Goal: Task Accomplishment & Management: Manage account settings

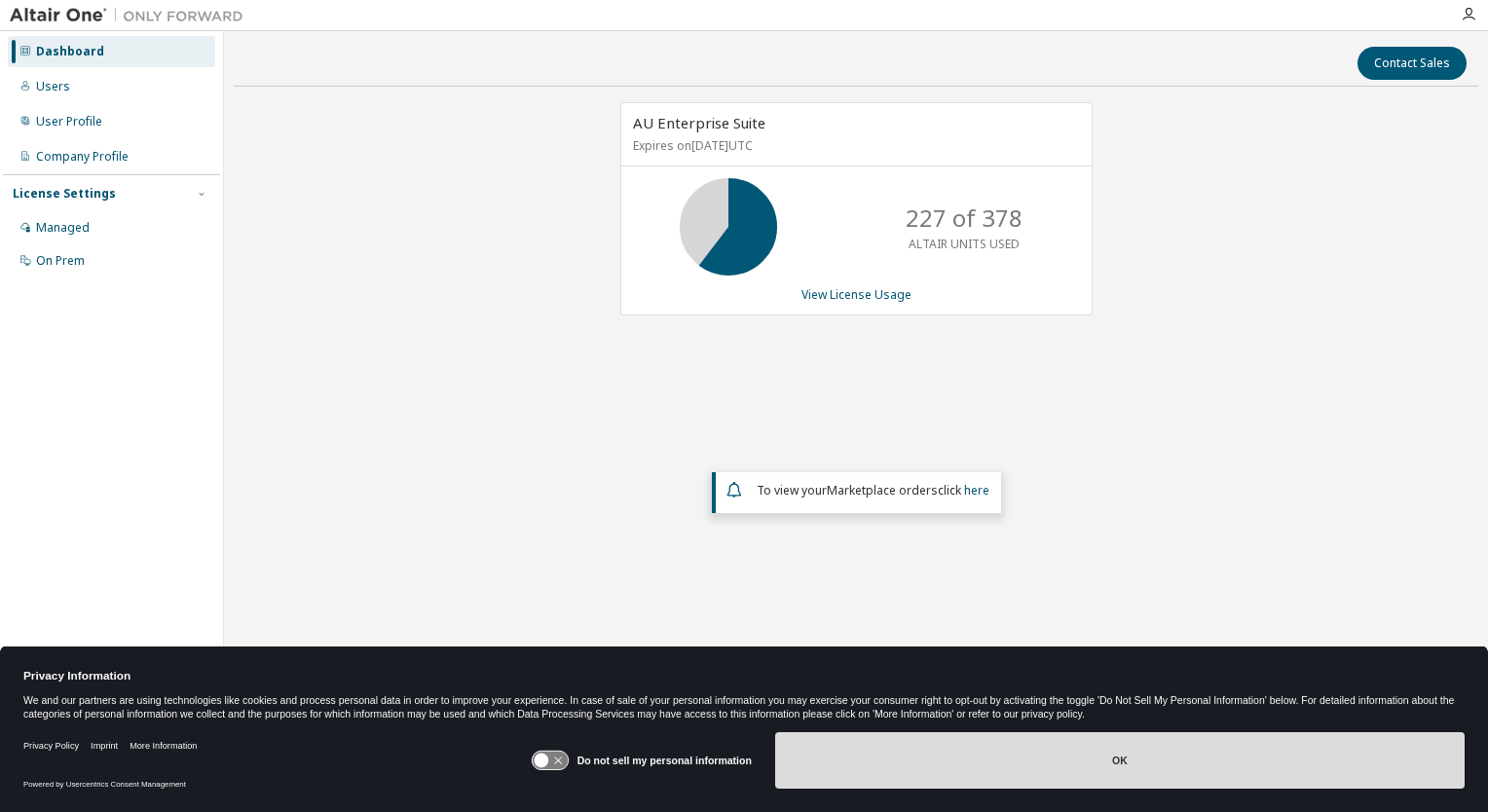
click at [1117, 750] on button "OK" at bounding box center [1120, 760] width 689 height 56
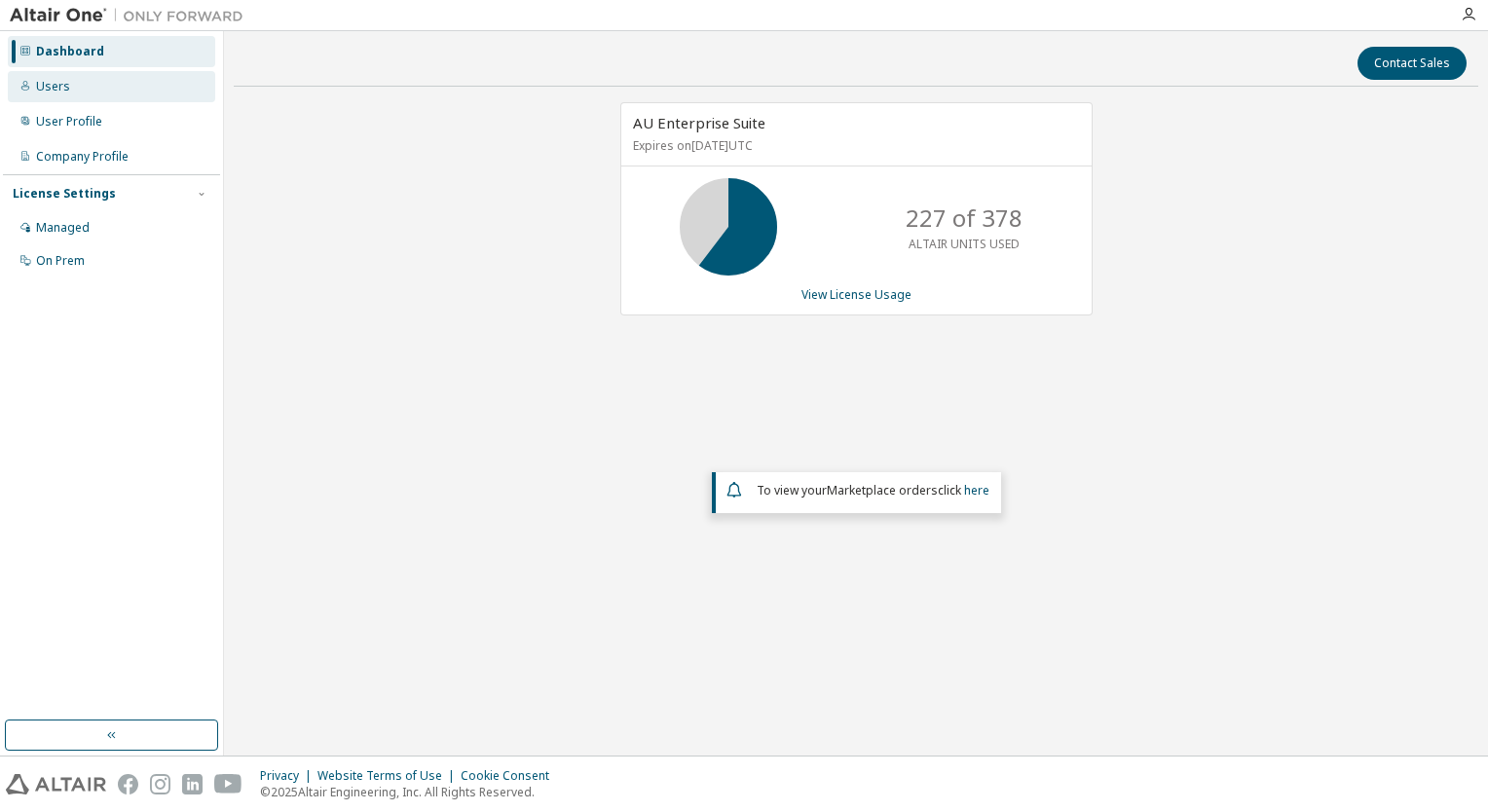
click at [52, 82] on div "Users" at bounding box center [53, 87] width 34 height 16
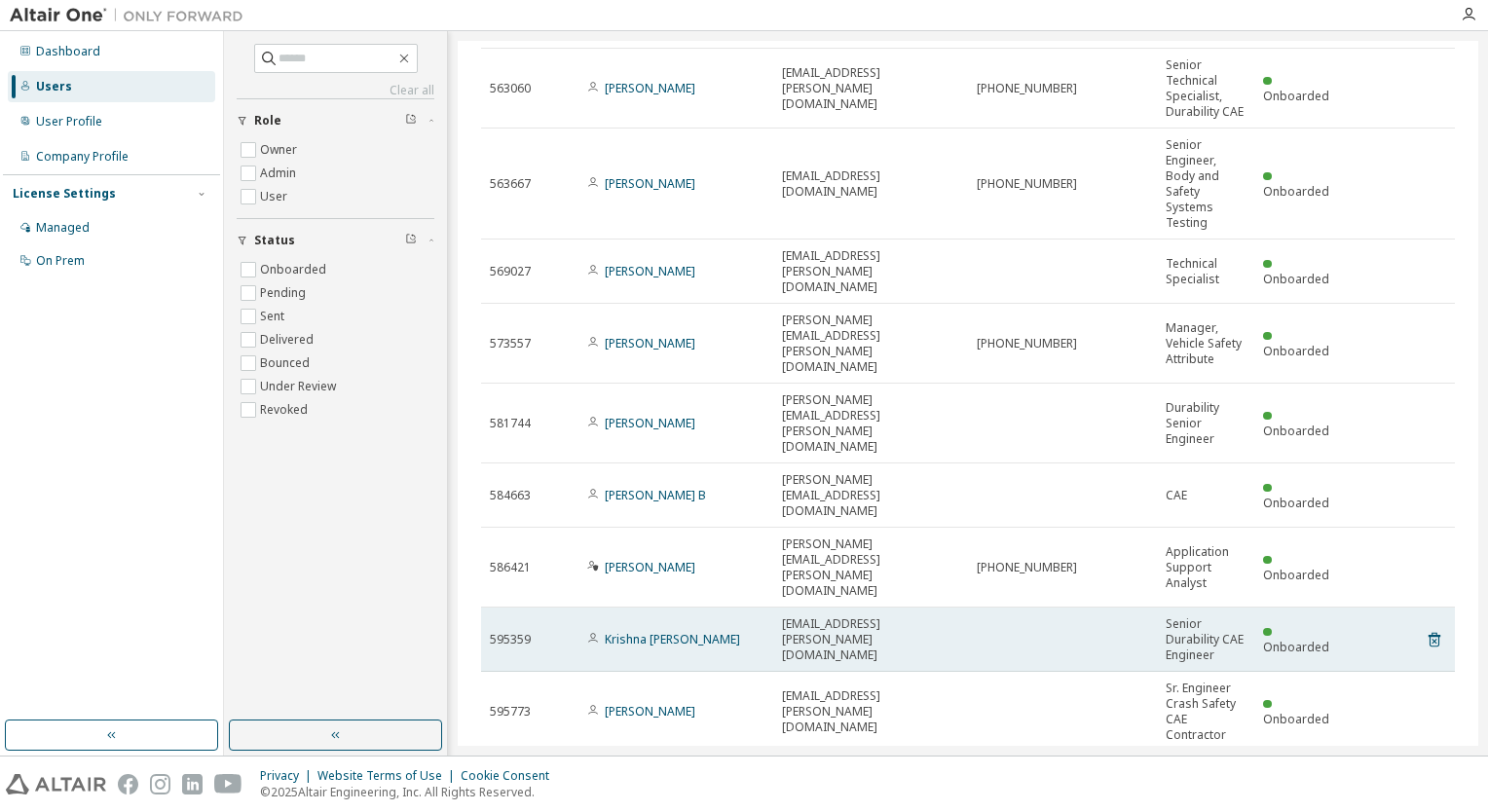
scroll to position [201, 0]
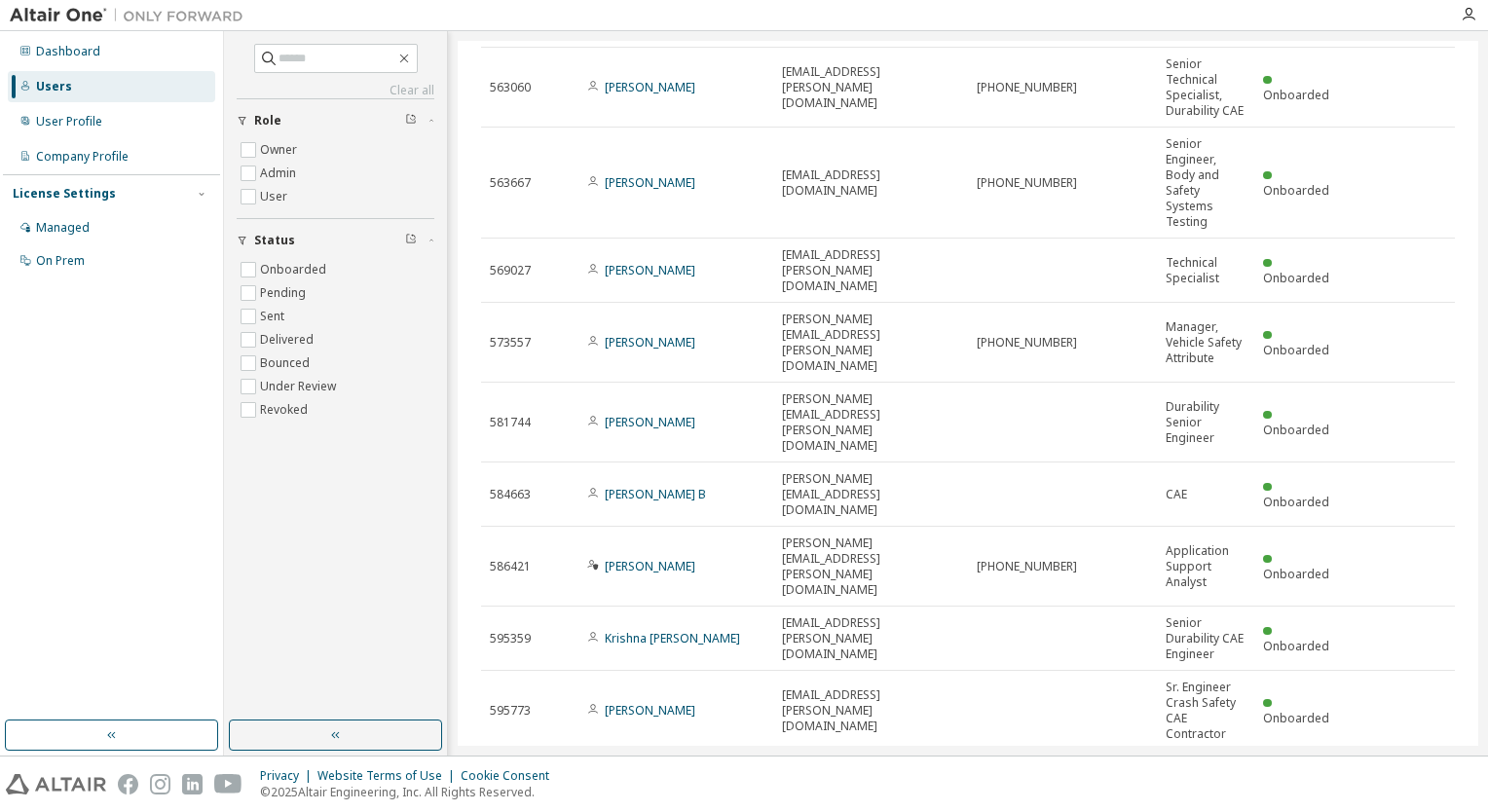
click at [1393, 762] on icon "button" at bounding box center [1405, 774] width 24 height 24
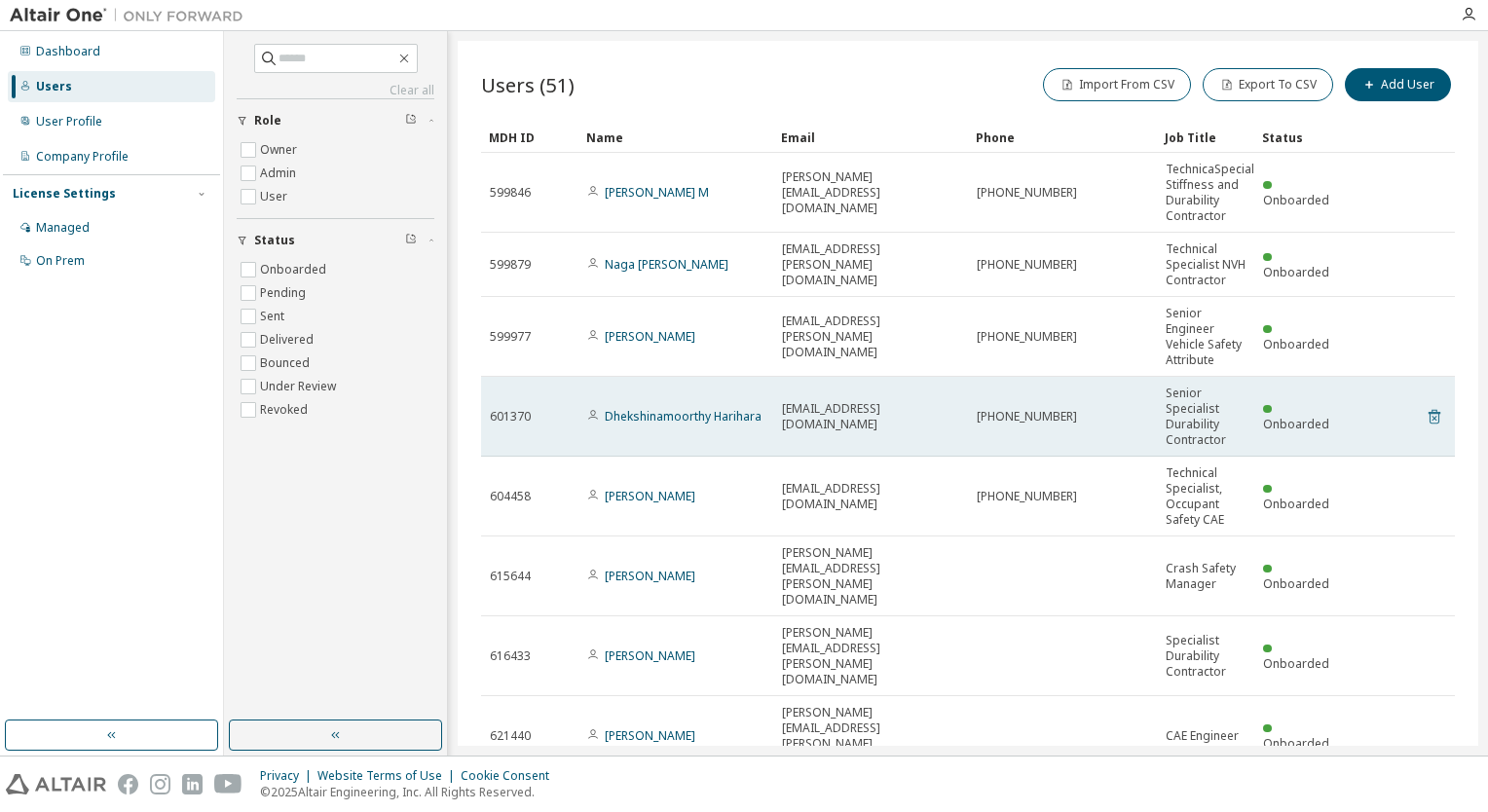
click at [1426, 413] on icon at bounding box center [1435, 416] width 18 height 24
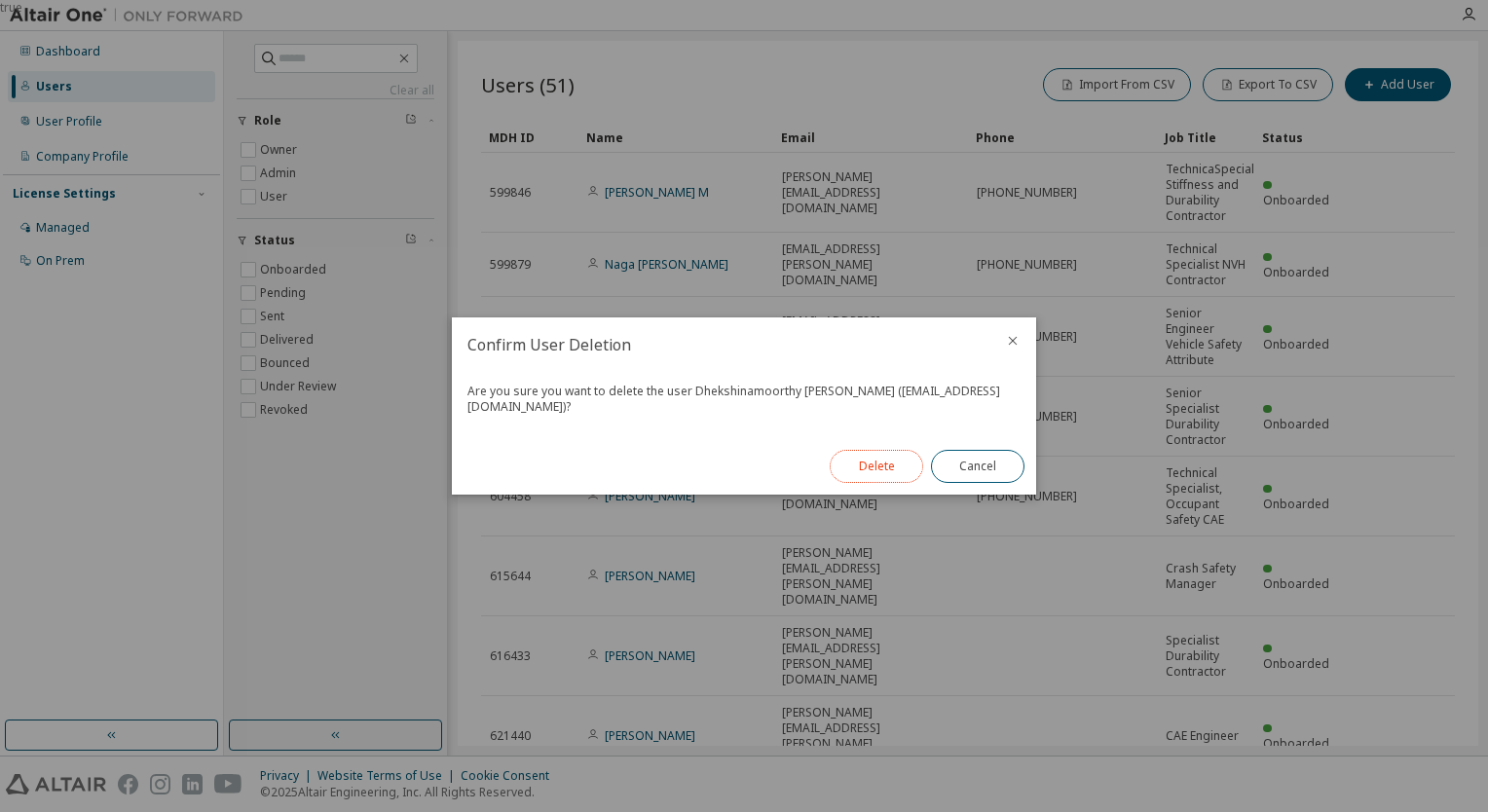
click at [857, 461] on button "Delete" at bounding box center [876, 467] width 94 height 33
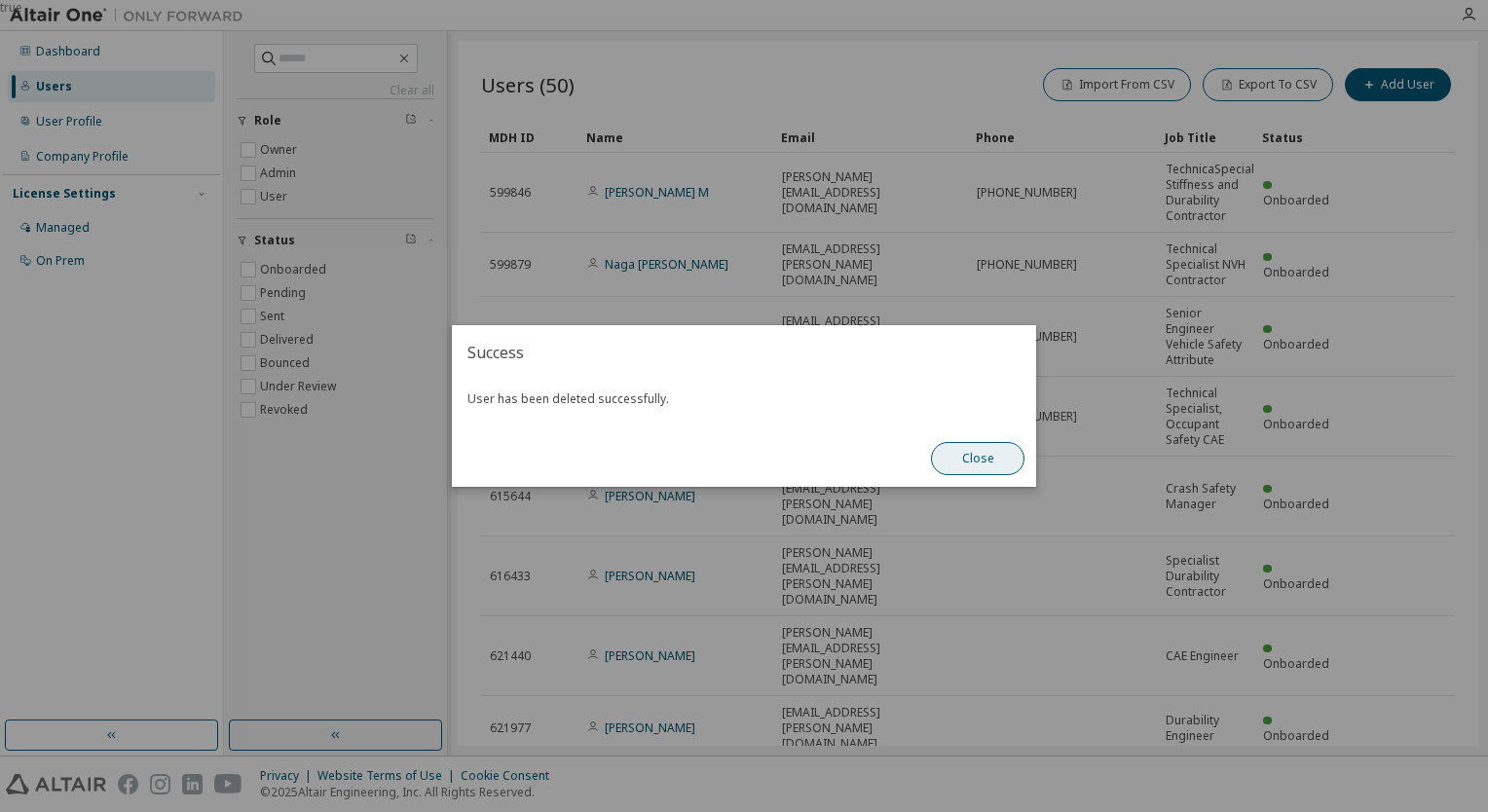
click at [968, 456] on button "Close" at bounding box center [978, 459] width 94 height 33
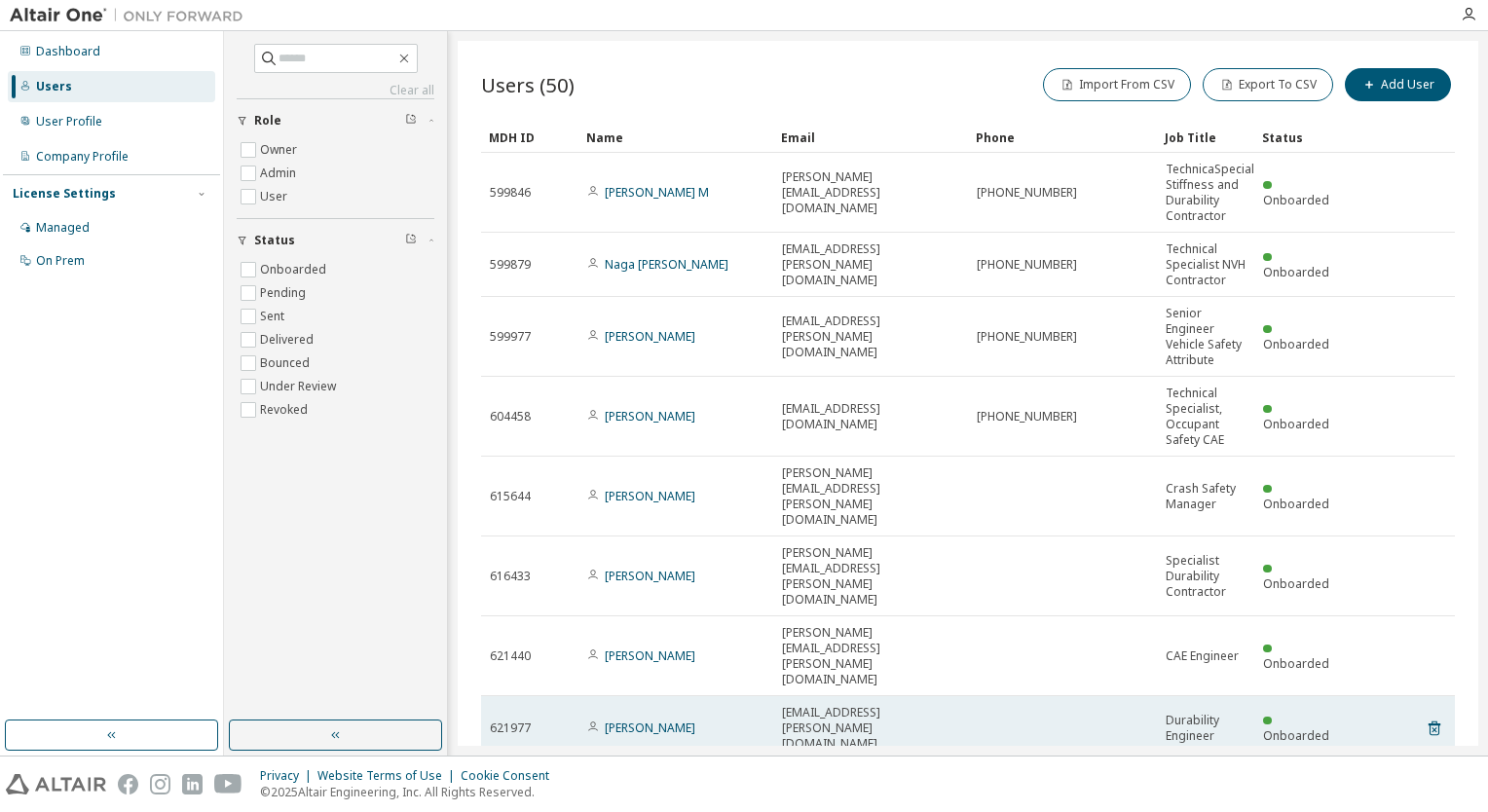
scroll to position [107, 0]
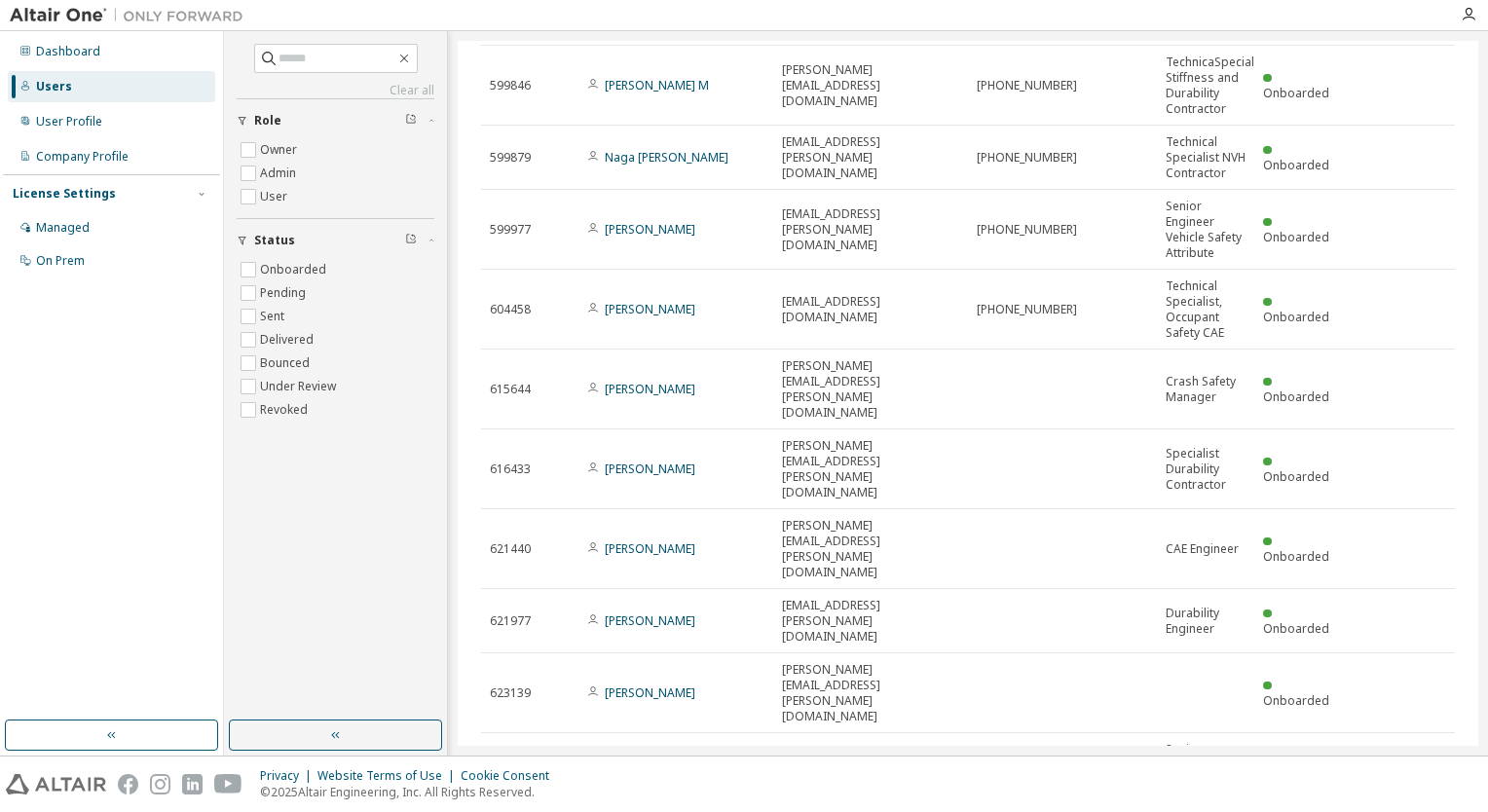
type input "*"
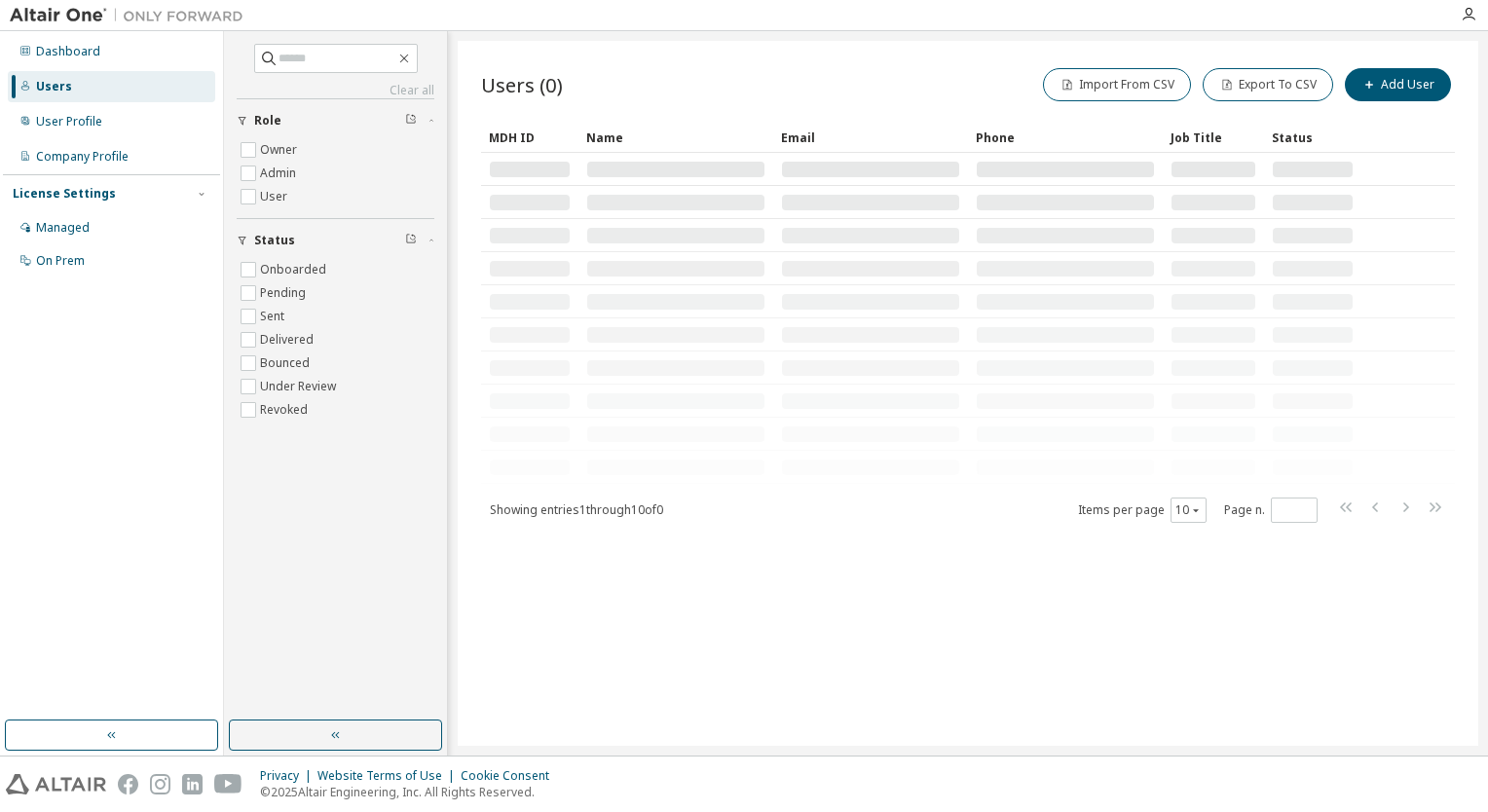
scroll to position [0, 0]
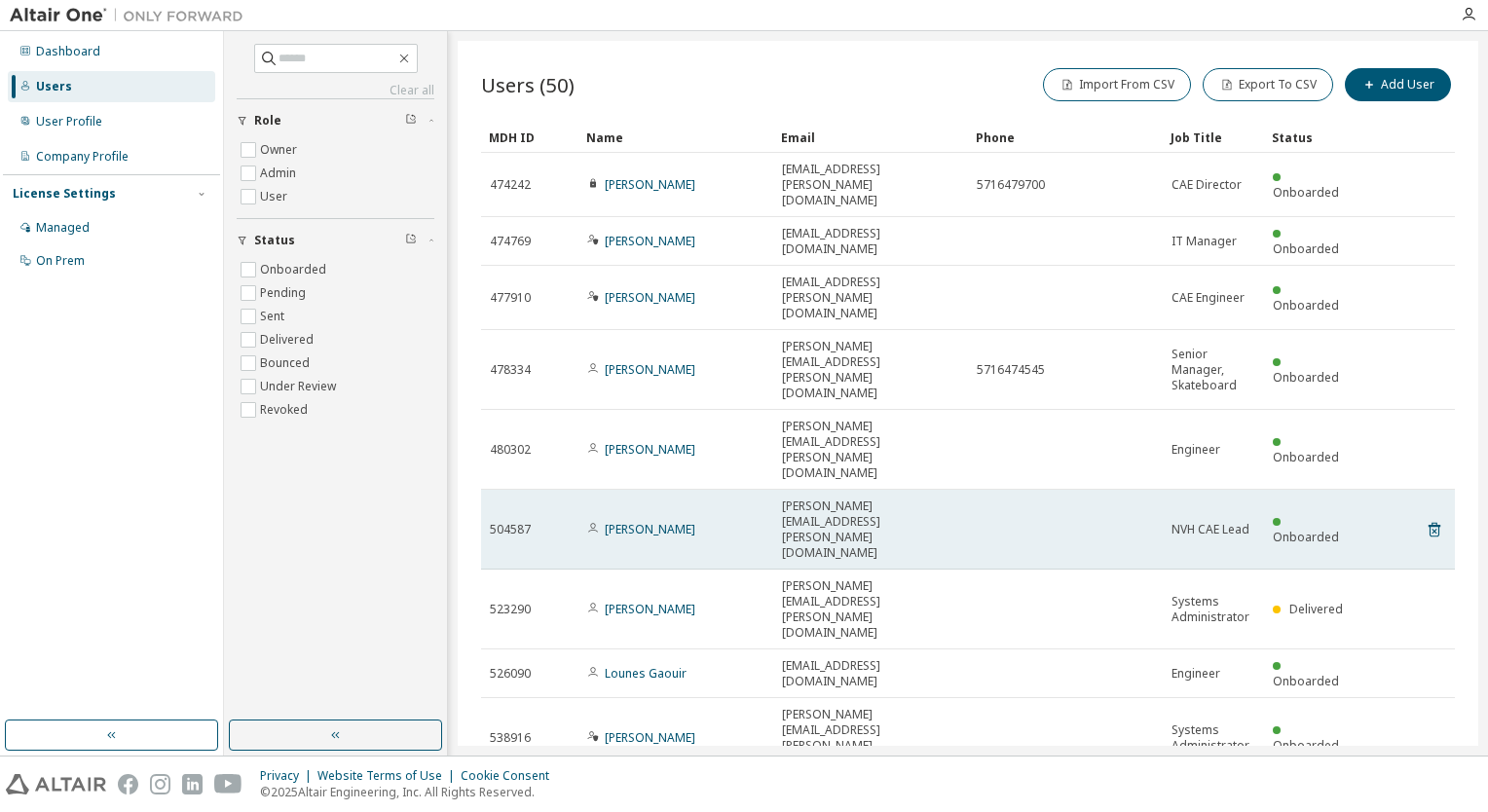
click at [1055, 490] on td at bounding box center [1066, 530] width 195 height 80
click at [755, 522] on div "Karthikeyan Sakthivel" at bounding box center [676, 530] width 177 height 16
click at [695, 521] on link "Karthikeyan Sakthivel" at bounding box center [650, 529] width 91 height 17
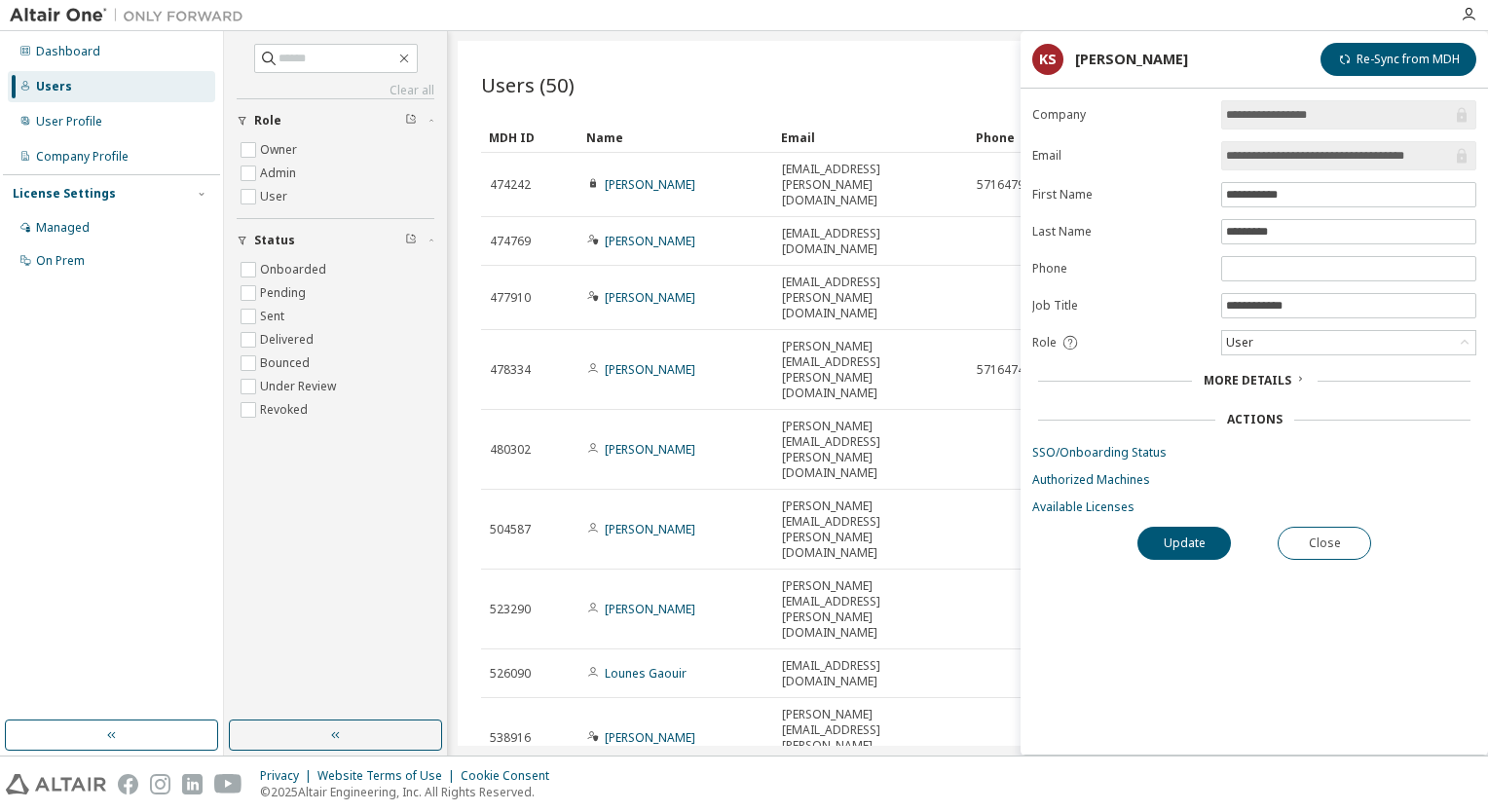
click at [1286, 377] on span "More Details" at bounding box center [1247, 380] width 88 height 17
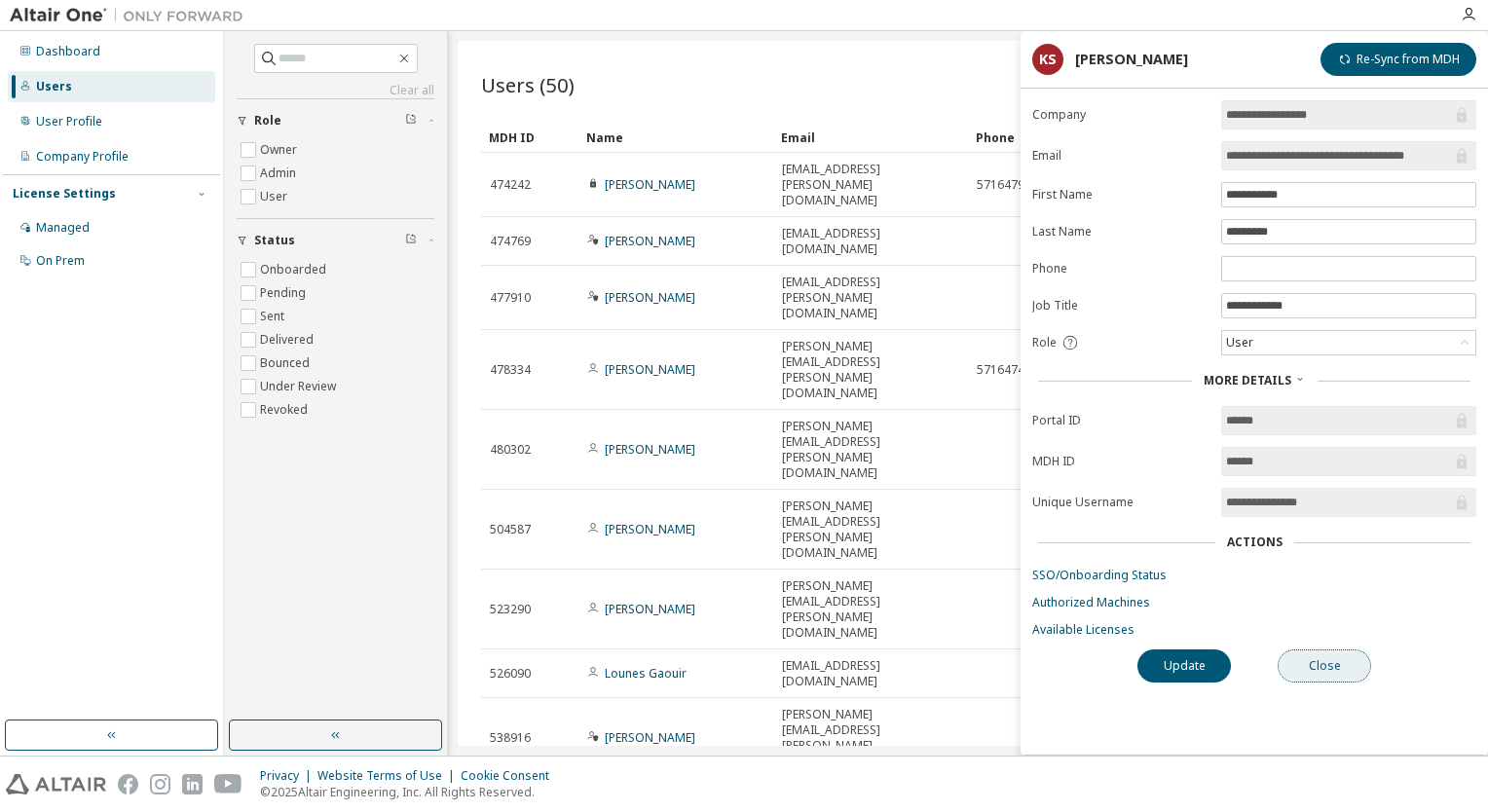
click at [1348, 662] on button "Close" at bounding box center [1325, 666] width 94 height 33
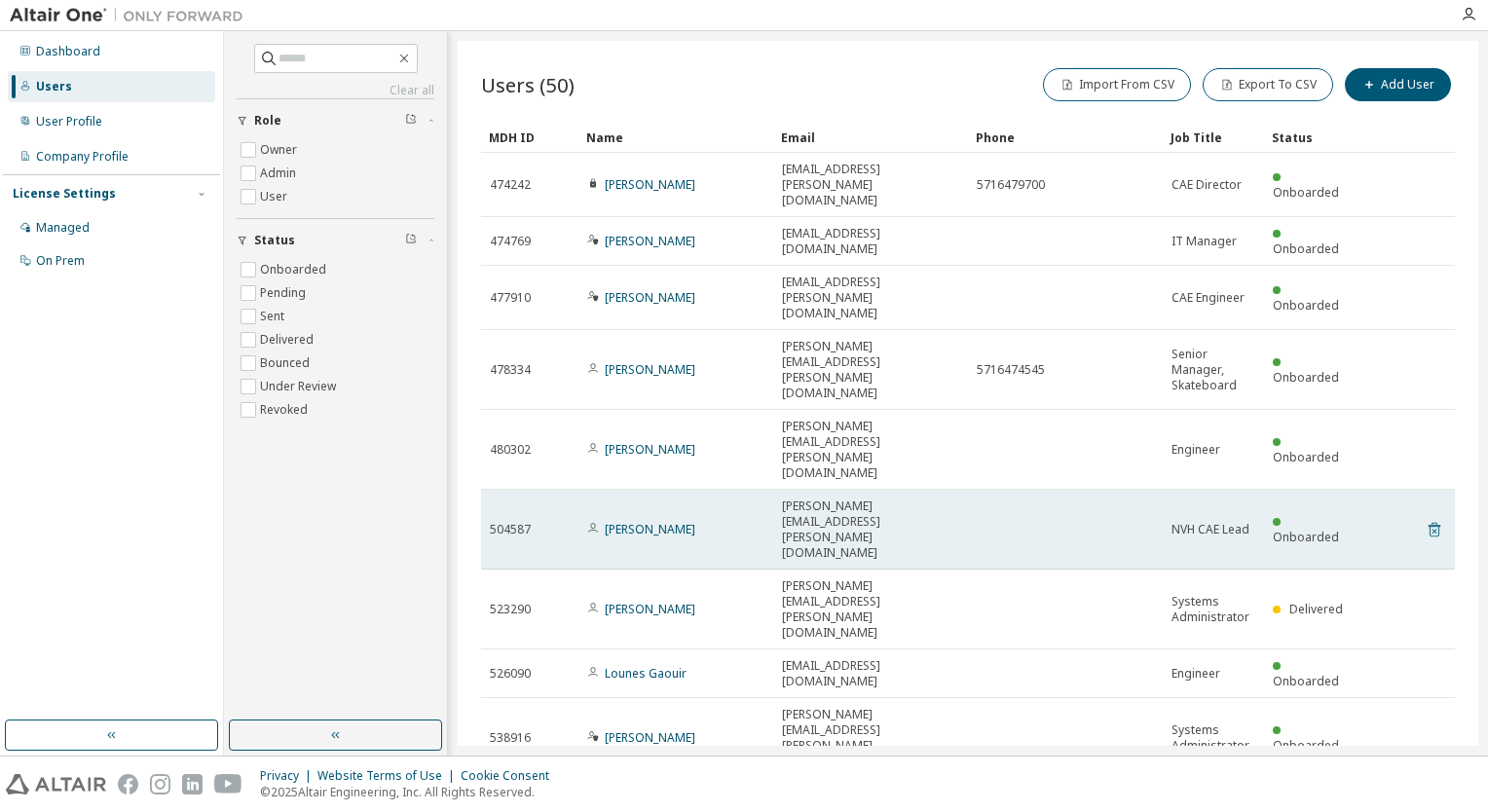
click at [1434, 523] on icon at bounding box center [1435, 530] width 12 height 15
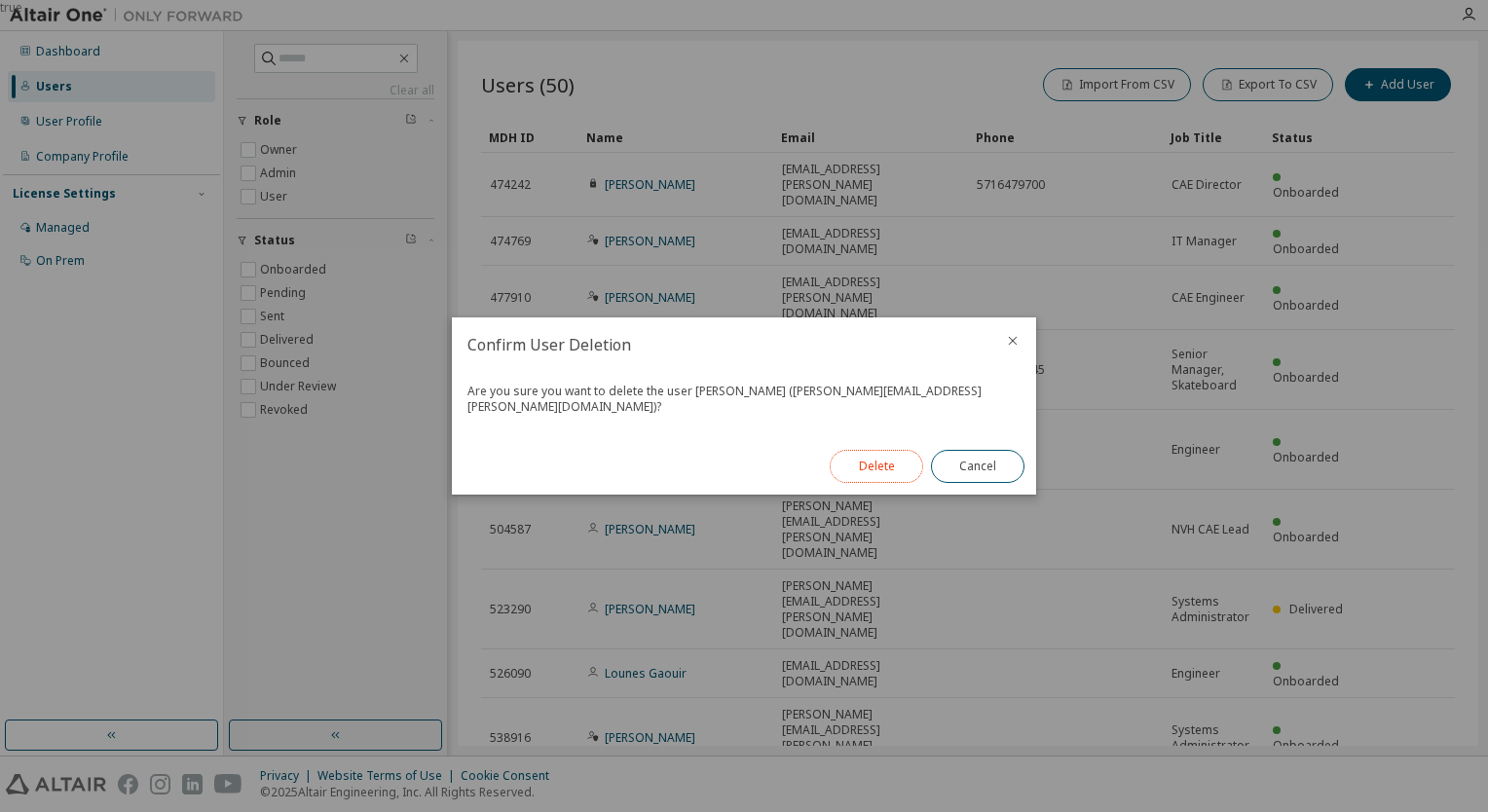
click at [884, 461] on button "Delete" at bounding box center [876, 467] width 94 height 33
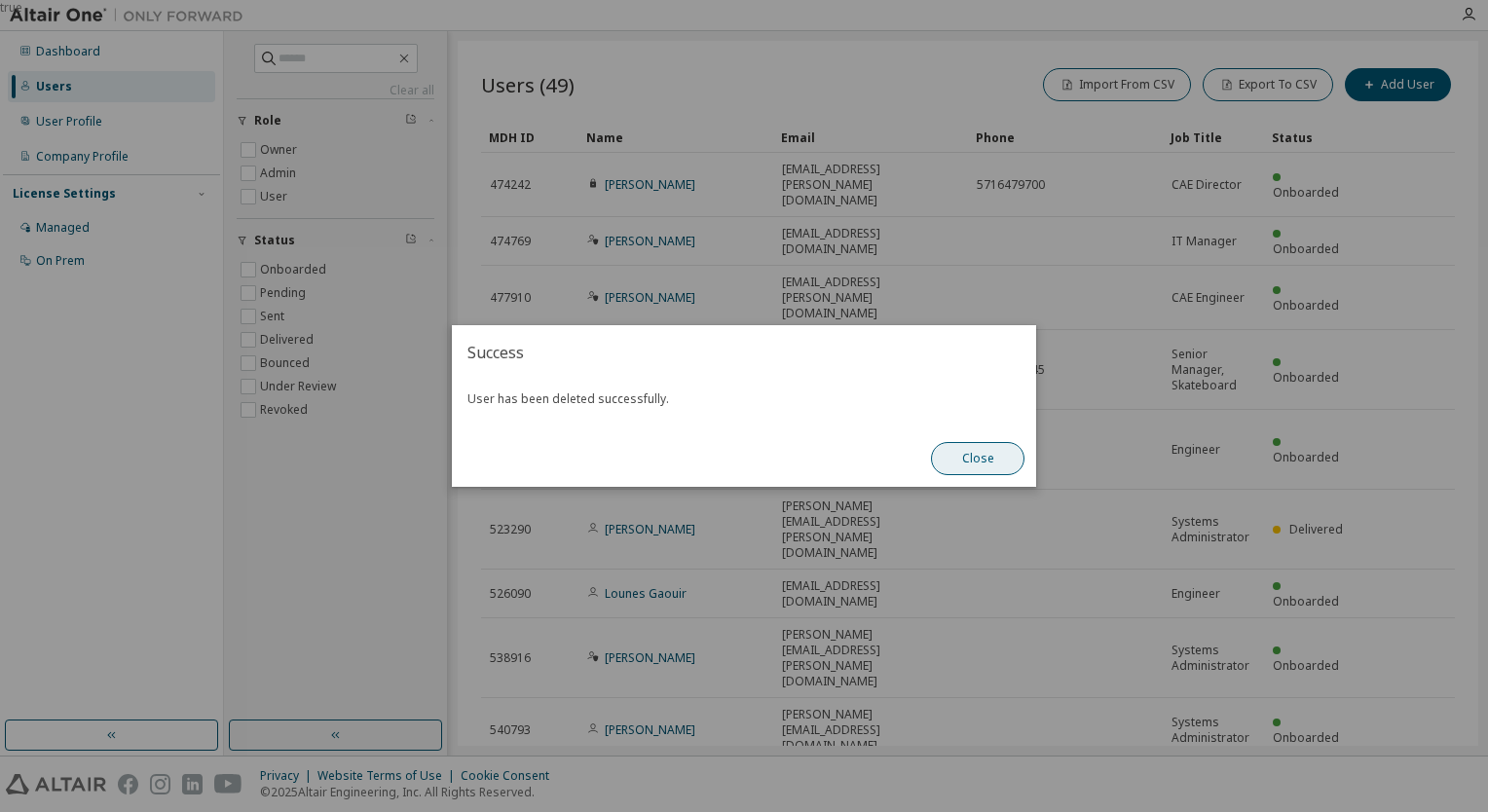
click at [1001, 453] on button "Close" at bounding box center [978, 459] width 94 height 33
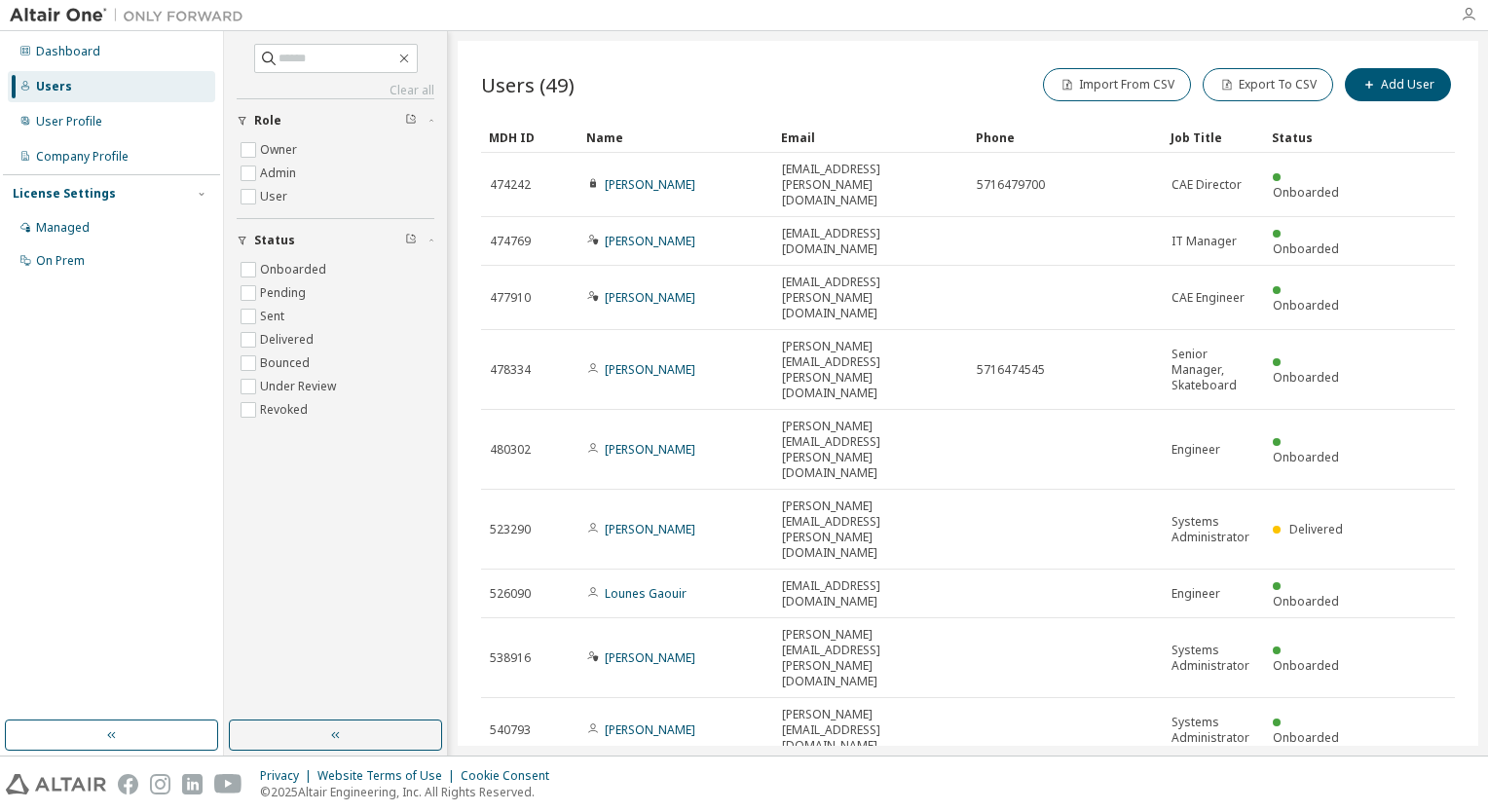
click at [1471, 12] on icon "button" at bounding box center [1469, 15] width 16 height 16
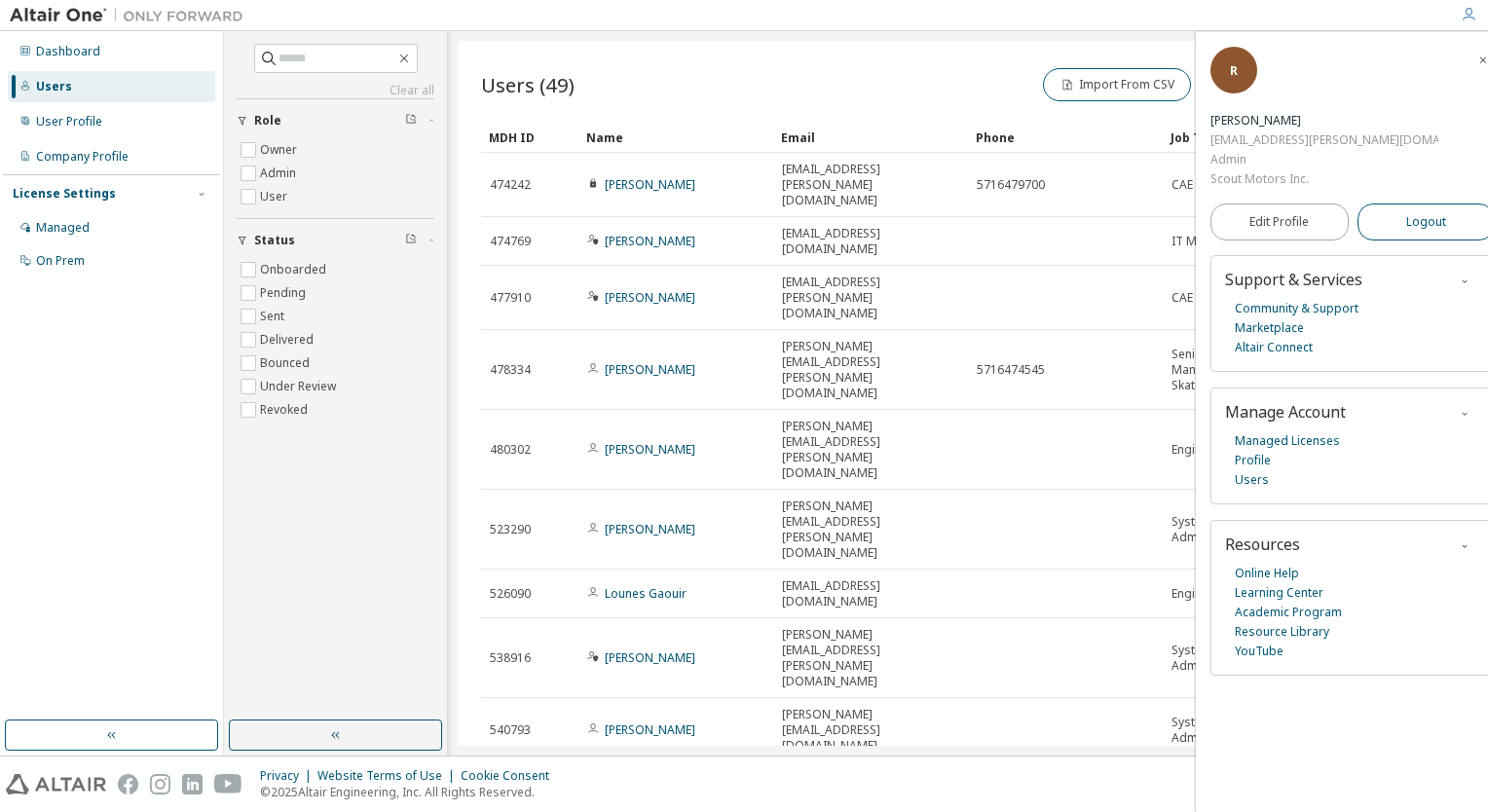
click at [1410, 213] on span "Logout" at bounding box center [1426, 222] width 40 height 20
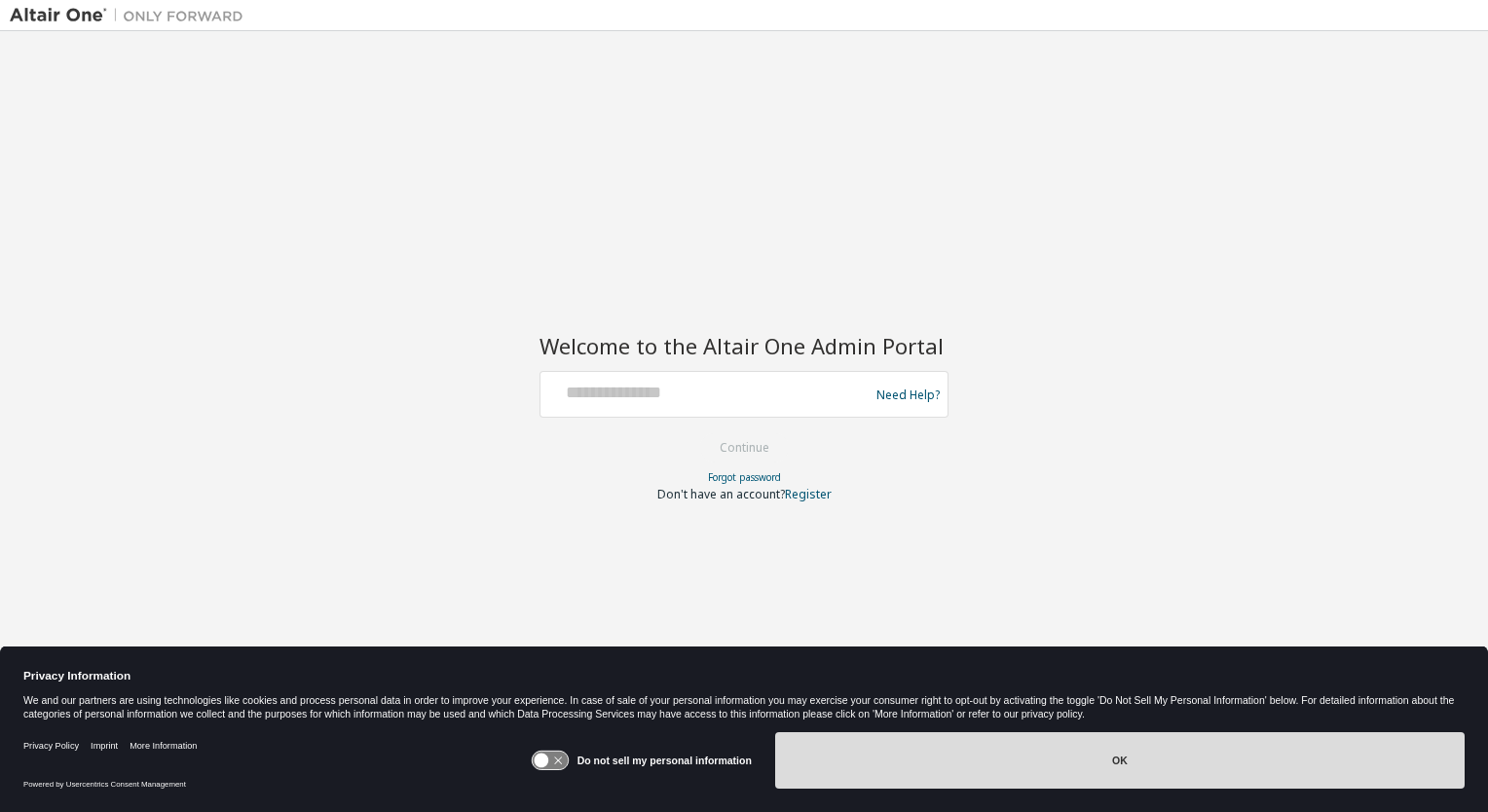
click at [1121, 757] on button "OK" at bounding box center [1120, 760] width 689 height 56
